Goal: Find specific page/section: Find specific page/section

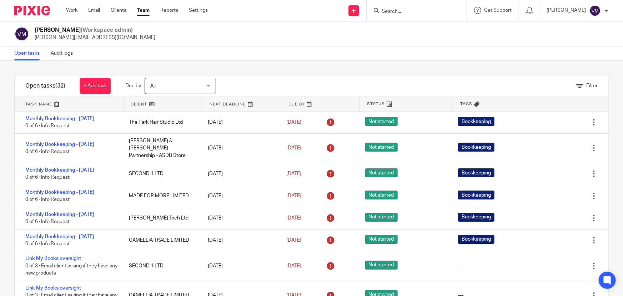
click at [146, 9] on link "Team" at bounding box center [143, 10] width 13 height 7
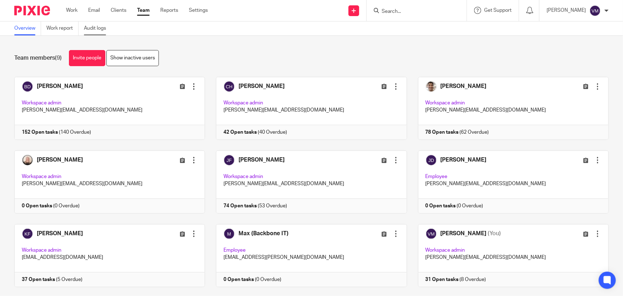
click at [106, 27] on link "Audit logs" at bounding box center [98, 28] width 28 height 14
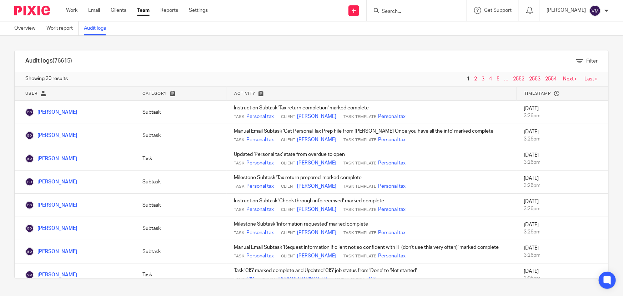
click at [422, 11] on input "Search" at bounding box center [413, 12] width 64 height 6
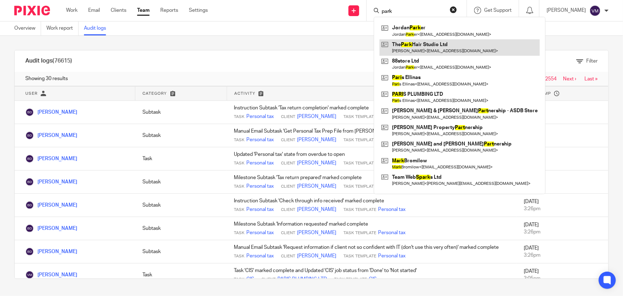
type input "park"
click at [433, 50] on link at bounding box center [460, 47] width 160 height 16
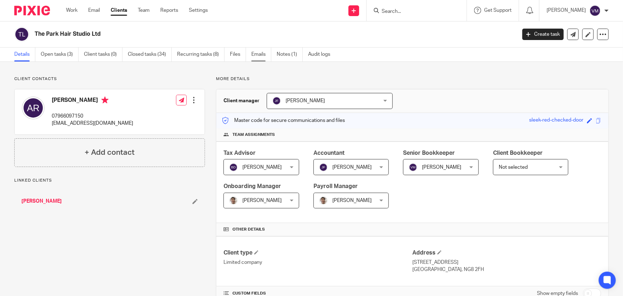
click at [257, 53] on link "Emails" at bounding box center [261, 55] width 20 height 14
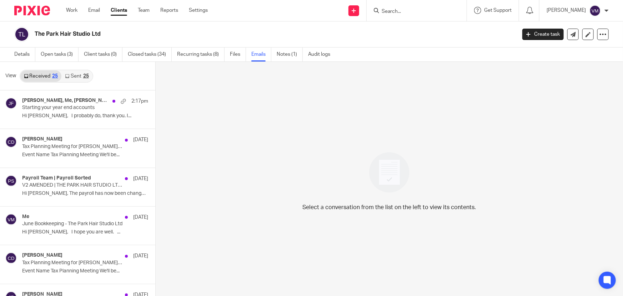
click at [78, 78] on link "Sent 25" at bounding box center [76, 75] width 31 height 11
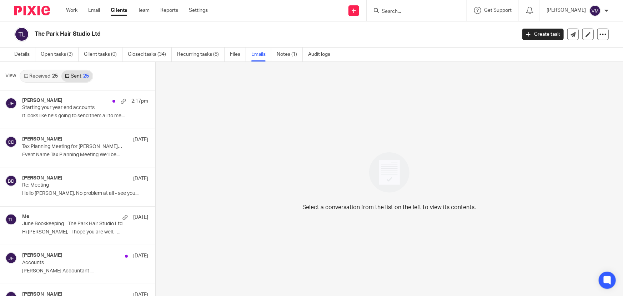
scroll to position [1, 0]
click at [141, 10] on link "Team" at bounding box center [144, 10] width 12 height 7
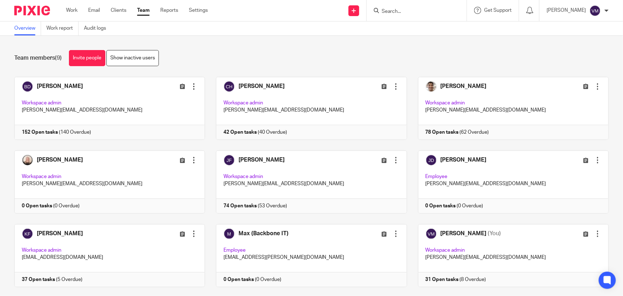
click at [420, 6] on form at bounding box center [419, 10] width 76 height 9
click at [419, 9] on input "Search" at bounding box center [413, 12] width 64 height 6
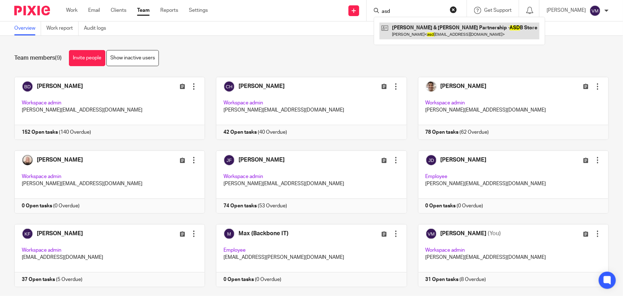
type input "asd"
click at [422, 31] on link at bounding box center [460, 31] width 160 height 16
